Goal: Information Seeking & Learning: Understand process/instructions

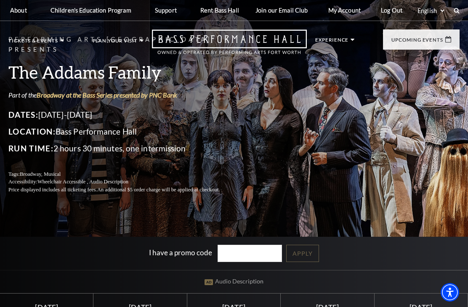
click at [425, 128] on div "Performing Arts Fort Worth Presents The Addams Family Part of the Broadway at t…" at bounding box center [234, 114] width 468 height 177
click at [459, 10] on icon at bounding box center [457, 11] width 6 height 6
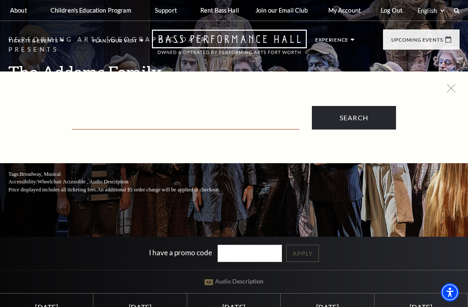
click at [92, 126] on input "Text field" at bounding box center [185, 120] width 227 height 17
type input "Cancellation policy"
click at [354, 118] on input "Search" at bounding box center [354, 118] width 84 height 24
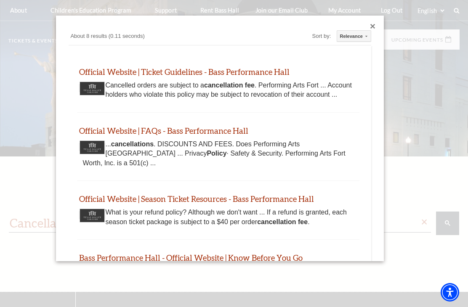
click at [250, 72] on link "Official Website | Ticket Guidelines - Bass Performance Hall" at bounding box center [184, 72] width 210 height 10
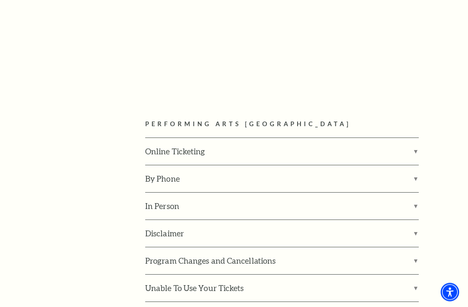
scroll to position [1079, 0]
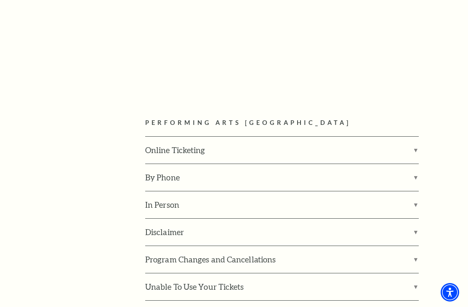
click at [418, 274] on label "Unable To Use Your Tickets" at bounding box center [282, 287] width 274 height 27
click at [0, 0] on input "Unable To Use Your Tickets" at bounding box center [0, 0] width 0 height 0
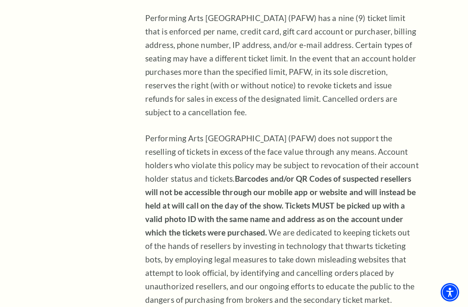
scroll to position [409, 0]
